Goal: Transaction & Acquisition: Download file/media

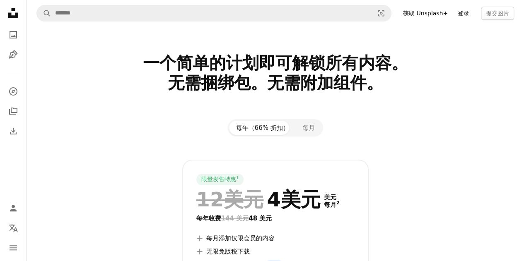
click at [467, 14] on font "登录" at bounding box center [464, 13] width 12 height 7
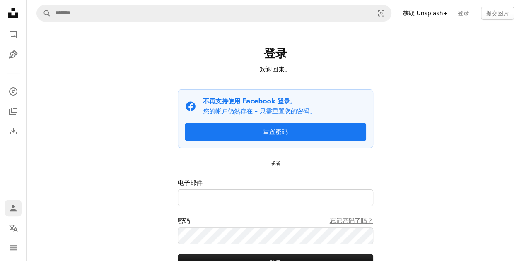
click at [14, 213] on icon "Person" at bounding box center [13, 208] width 10 height 10
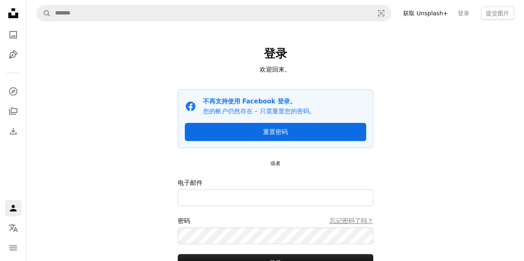
scroll to position [74, 0]
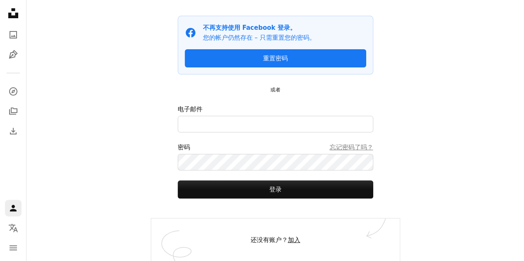
click at [290, 240] on font "加入" at bounding box center [294, 240] width 12 height 7
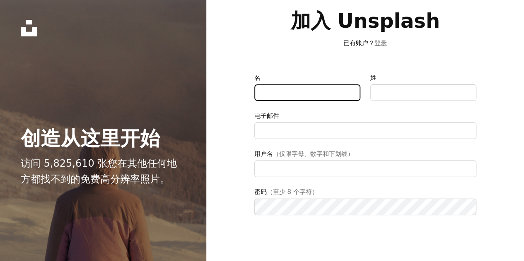
click at [295, 91] on input "名" at bounding box center [307, 93] width 106 height 17
type input "**"
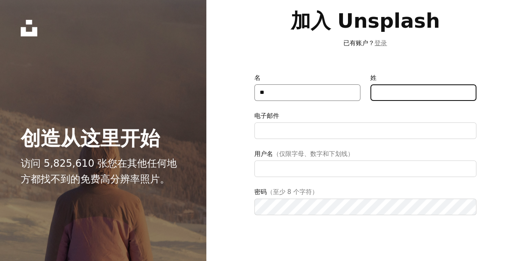
type input "*"
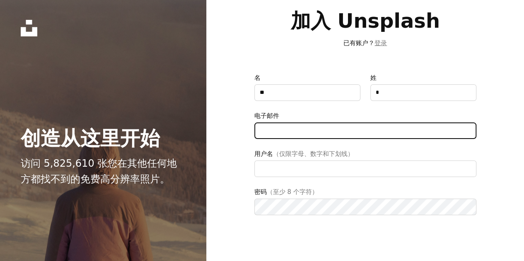
click at [293, 128] on input "电子邮件" at bounding box center [365, 131] width 222 height 17
type input "**********"
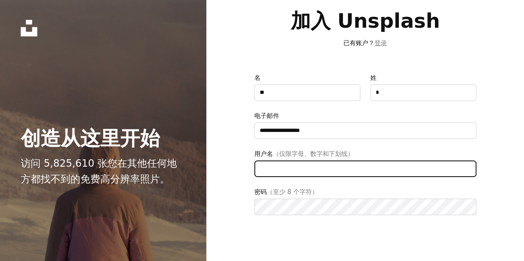
click at [282, 169] on input "用户名 （仅限字母、数字和下划线）" at bounding box center [365, 169] width 222 height 17
type input "********"
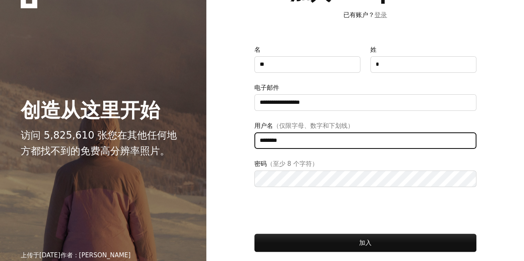
scroll to position [41, 0]
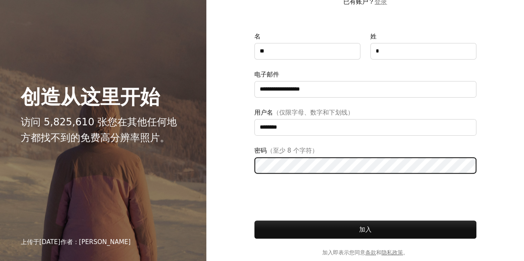
type input "**********"
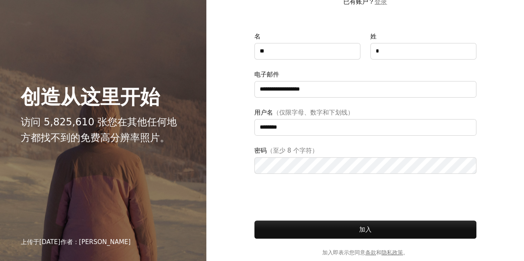
click at [324, 174] on form "**********" at bounding box center [365, 144] width 222 height 226
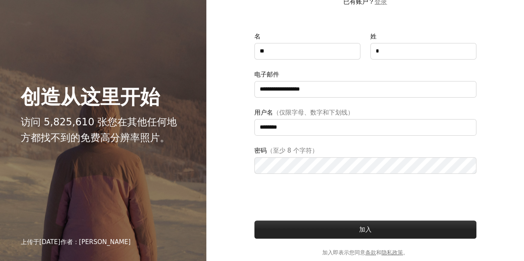
click at [363, 232] on font "加入" at bounding box center [365, 229] width 12 height 7
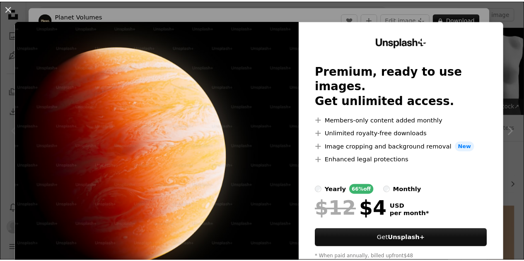
scroll to position [207, 0]
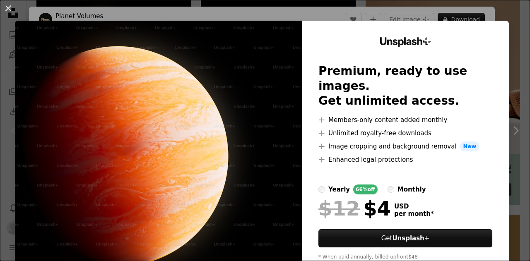
click at [492, 10] on div "An X shape Unsplash+ Premium, ready to use images. Get unlimited access. A plus…" at bounding box center [265, 130] width 530 height 261
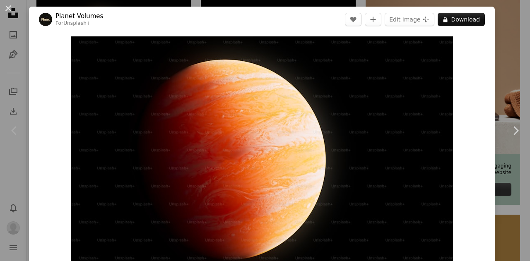
click at [492, 10] on div "An X shape Chevron left Chevron right Planet Volumes For Unsplash+ A heart A pl…" at bounding box center [265, 130] width 530 height 261
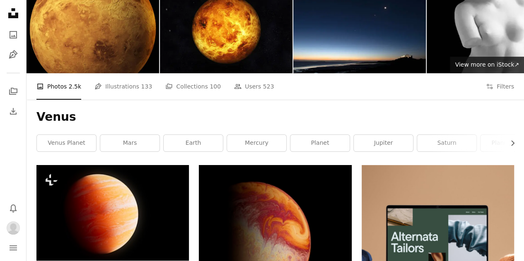
scroll to position [124, 0]
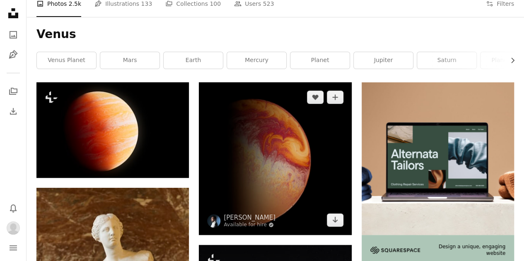
click at [264, 128] on img at bounding box center [275, 158] width 152 height 152
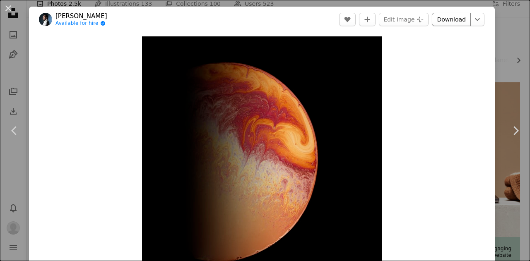
click at [444, 22] on link "Download" at bounding box center [451, 19] width 39 height 13
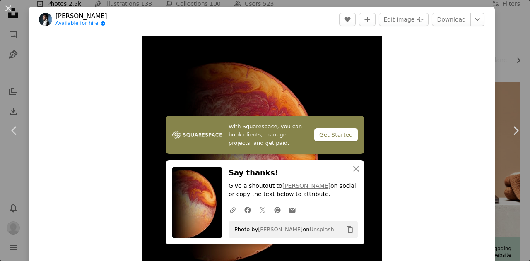
click at [498, 68] on div "An X shape Chevron left Chevron right With Squarespace, you can book clients, m…" at bounding box center [265, 130] width 530 height 261
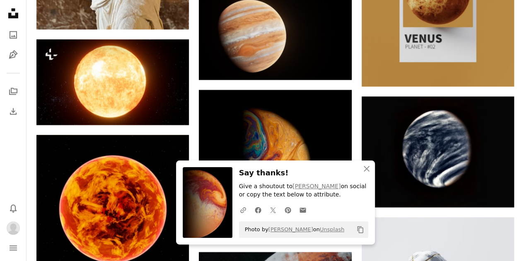
scroll to position [497, 0]
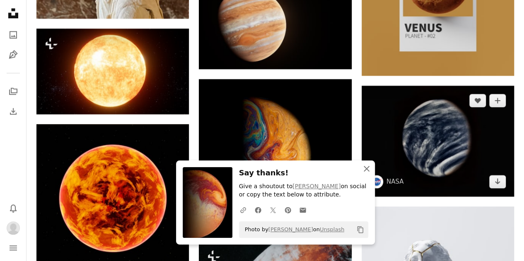
drag, startPoint x: 364, startPoint y: 172, endPoint x: 377, endPoint y: 179, distance: 15.0
click at [364, 172] on icon "button" at bounding box center [367, 169] width 6 height 6
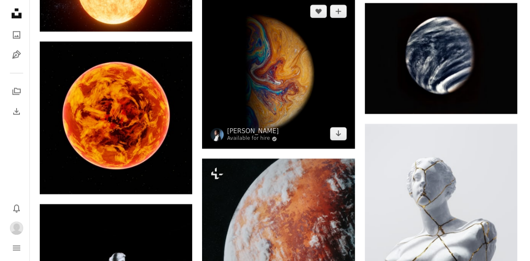
scroll to position [539, 0]
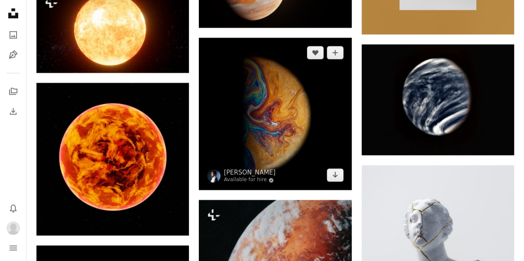
click at [295, 116] on img at bounding box center [275, 114] width 152 height 152
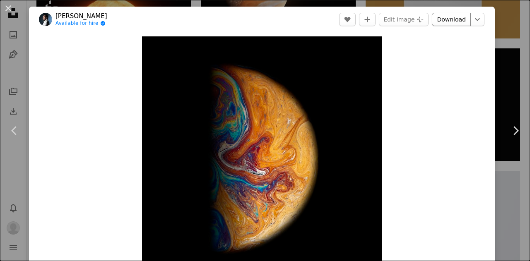
click at [442, 20] on link "Download" at bounding box center [451, 19] width 39 height 13
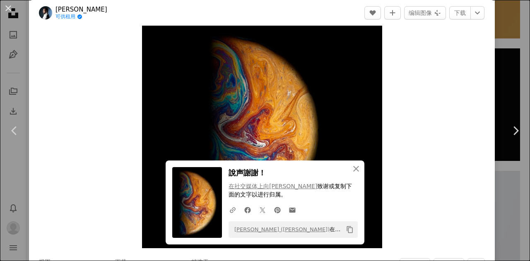
scroll to position [41, 0]
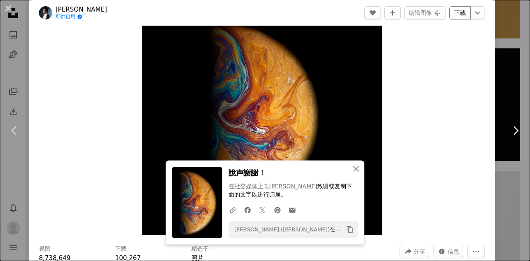
click at [454, 15] on font "下载" at bounding box center [460, 13] width 12 height 7
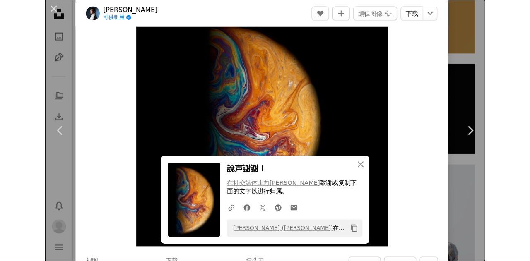
scroll to position [539, 0]
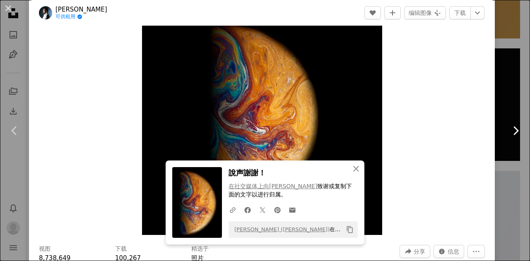
click at [501, 105] on link "Chevron right" at bounding box center [515, 131] width 29 height 80
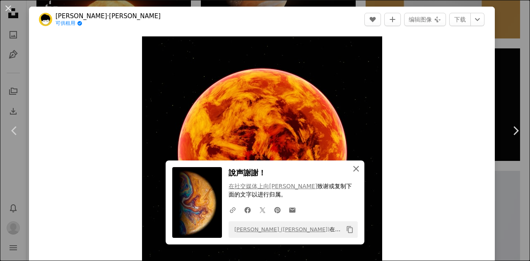
click at [355, 172] on icon "An X shape" at bounding box center [356, 169] width 10 height 10
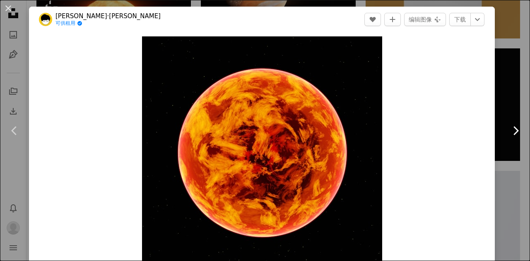
click at [501, 93] on link "Chevron right" at bounding box center [515, 131] width 29 height 80
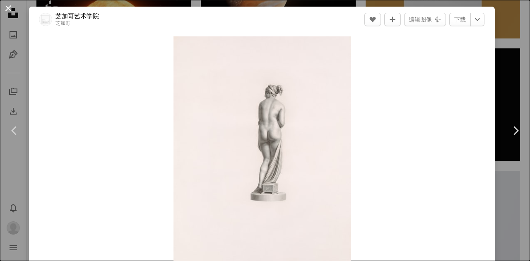
click at [7, 6] on button "An X shape" at bounding box center [8, 8] width 10 height 10
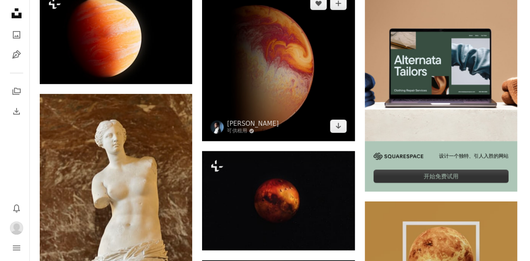
scroll to position [166, 0]
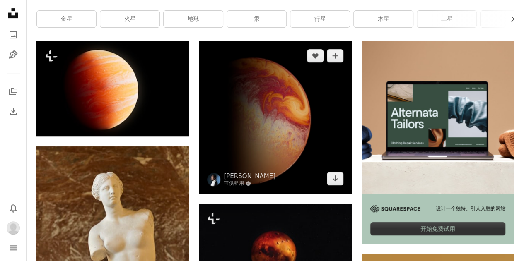
click at [295, 128] on img at bounding box center [275, 117] width 152 height 152
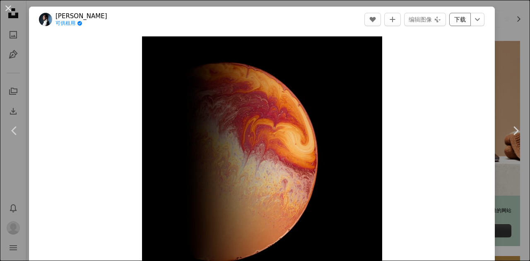
click at [456, 20] on font "下载" at bounding box center [460, 19] width 12 height 7
